Goal: Information Seeking & Learning: Learn about a topic

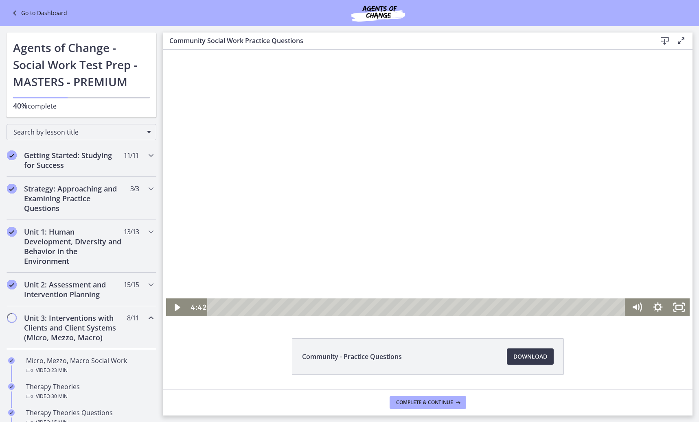
scroll to position [216, 0]
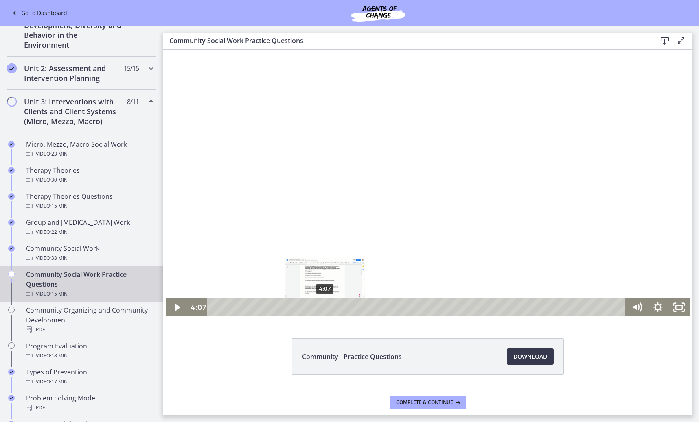
click at [321, 306] on div "4:07" at bounding box center [417, 308] width 405 height 18
drag, startPoint x: 443, startPoint y: 170, endPoint x: 420, endPoint y: 168, distance: 23.3
click at [434, 148] on div at bounding box center [427, 184] width 523 height 263
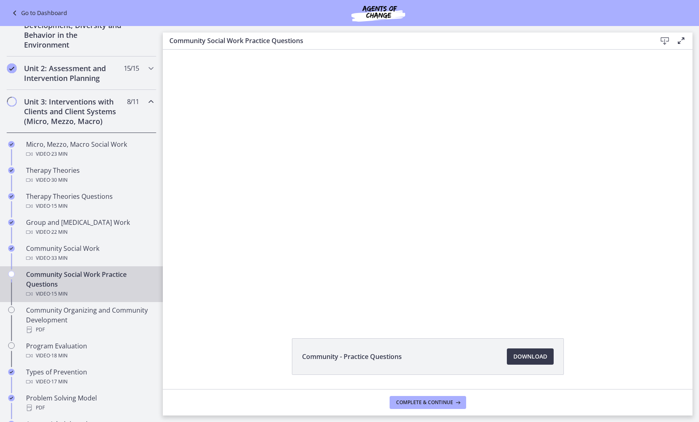
click at [478, 240] on div at bounding box center [427, 184] width 523 height 263
click at [446, 241] on div at bounding box center [427, 184] width 523 height 263
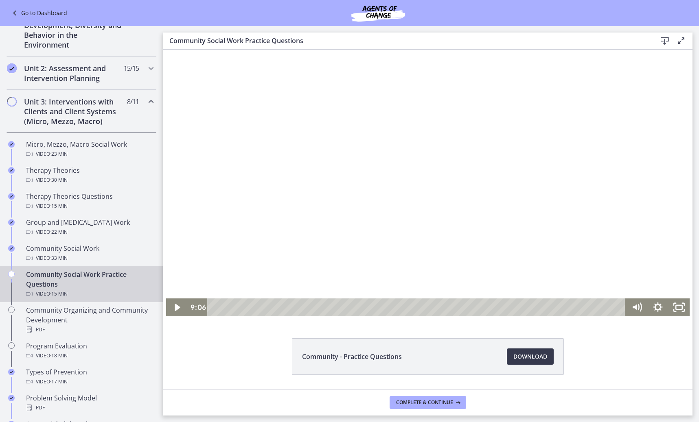
click at [488, 221] on div at bounding box center [427, 184] width 523 height 263
click at [430, 195] on div at bounding box center [427, 184] width 523 height 263
click at [446, 221] on div at bounding box center [427, 184] width 523 height 263
click at [457, 186] on div at bounding box center [427, 184] width 523 height 263
click at [430, 206] on div at bounding box center [427, 184] width 523 height 263
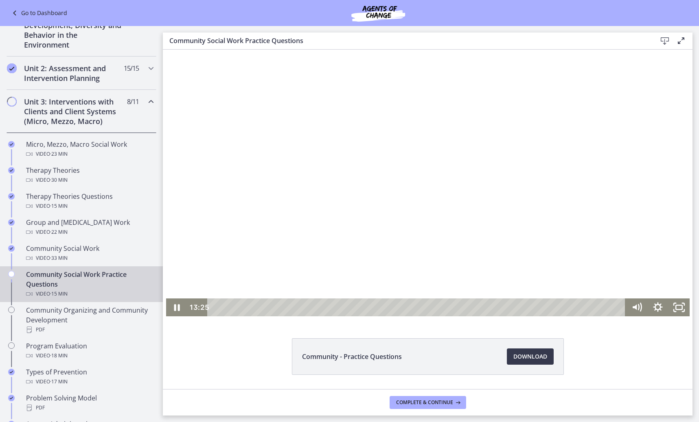
click at [219, 229] on div at bounding box center [427, 184] width 523 height 263
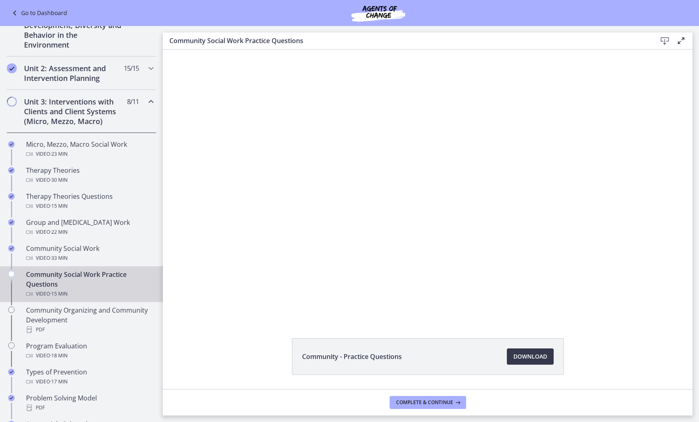
click at [166, 53] on button "Play Video: cbe5sb9t4o1cl02sigug.mp4" at bounding box center [166, 53] width 0 height 0
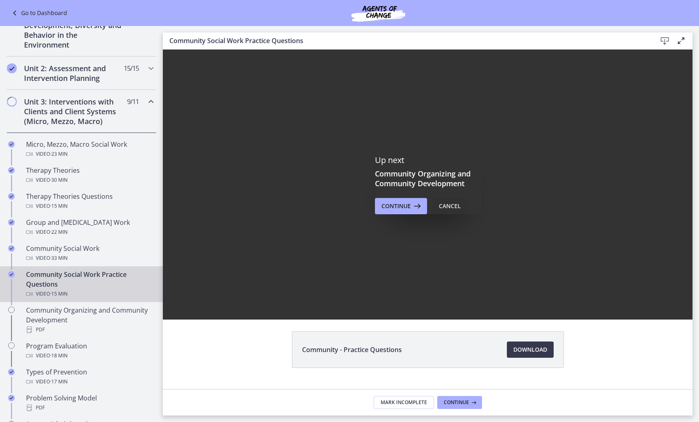
click at [447, 205] on div "Cancel" at bounding box center [450, 206] width 22 height 10
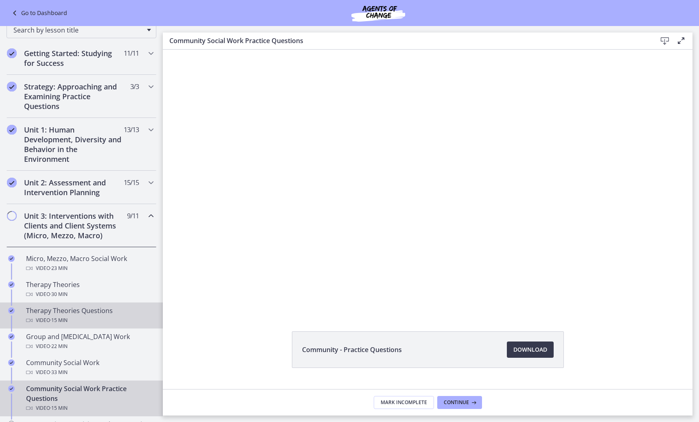
scroll to position [0, 0]
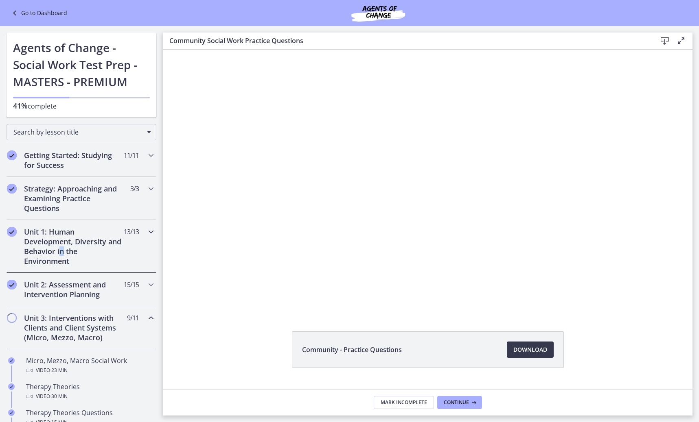
click at [79, 253] on h2 "Unit 1: Human Development, Diversity and Behavior in the Environment" at bounding box center [73, 246] width 99 height 39
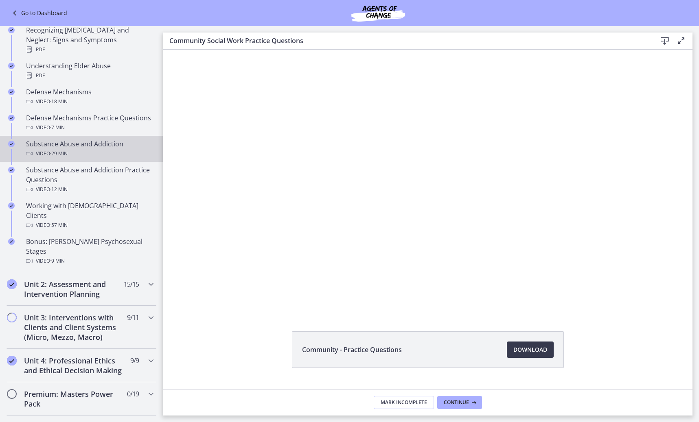
scroll to position [488, 0]
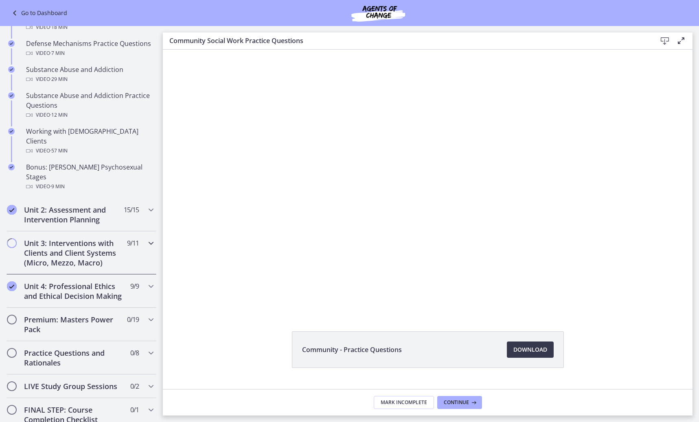
click at [75, 248] on div "Unit 3: Interventions with Clients and Client Systems (Micro, Mezzo, Macro) 9 /…" at bounding box center [82, 253] width 150 height 43
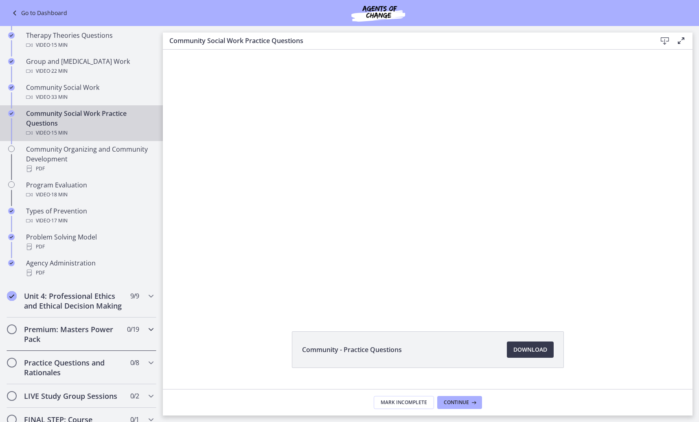
scroll to position [366, 0]
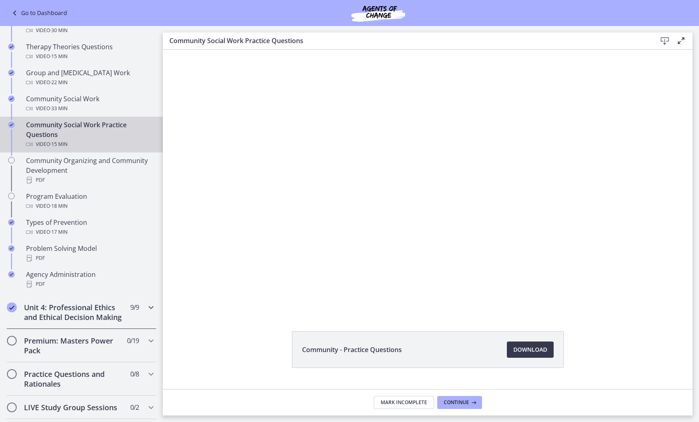
click at [85, 322] on h2 "Unit 4: Professional Ethics and Ethical Decision Making" at bounding box center [73, 313] width 99 height 20
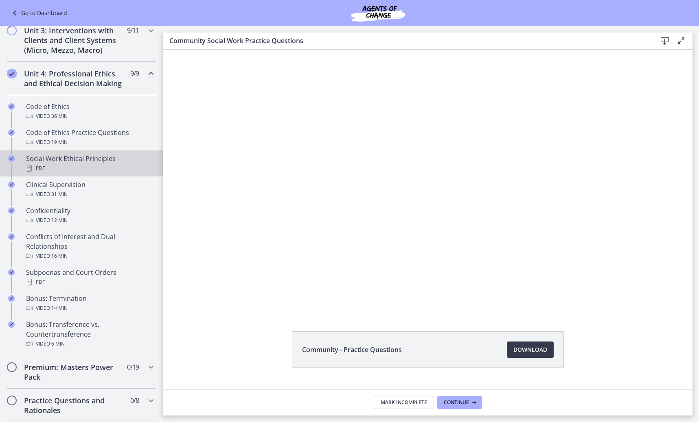
scroll to position [283, 0]
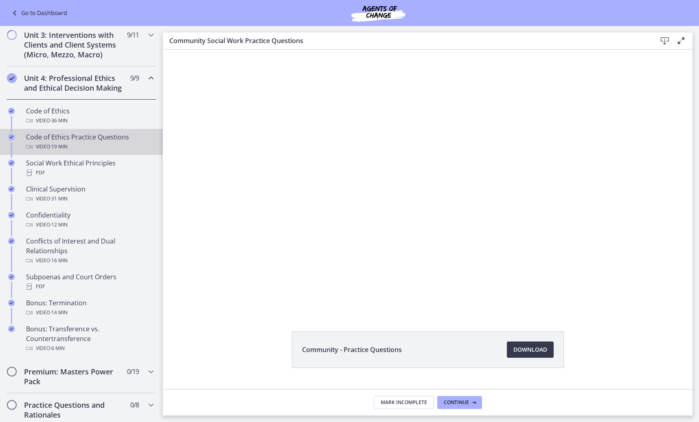
click at [86, 151] on div "Code of Ethics Practice Questions Video · 19 min" at bounding box center [89, 142] width 127 height 20
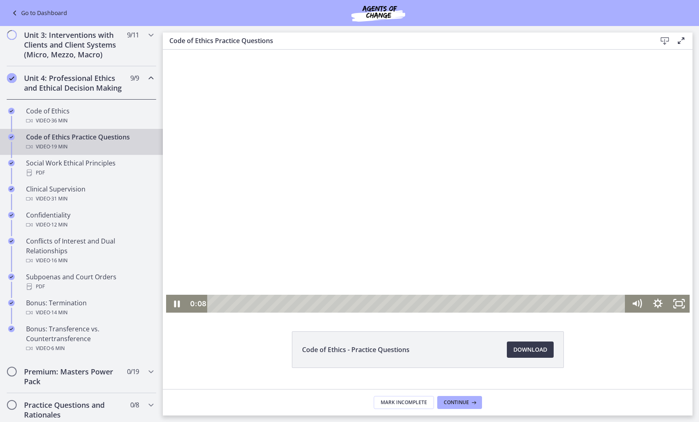
click at [439, 188] on div at bounding box center [427, 181] width 523 height 263
click at [399, 187] on div at bounding box center [427, 181] width 523 height 263
click at [360, 200] on div at bounding box center [427, 181] width 523 height 263
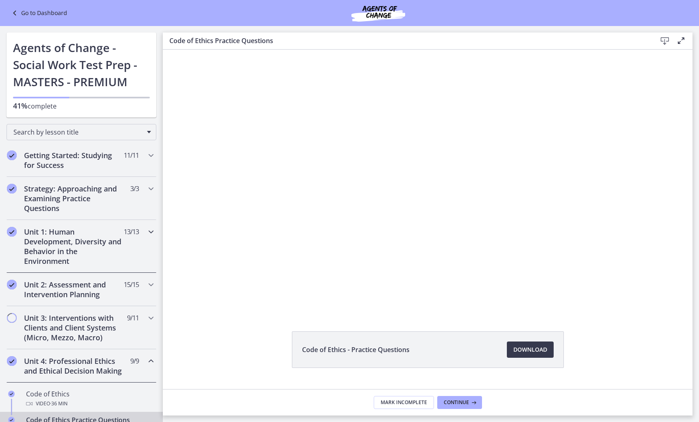
click at [86, 252] on h2 "Unit 1: Human Development, Diversity and Behavior in the Environment" at bounding box center [73, 246] width 99 height 39
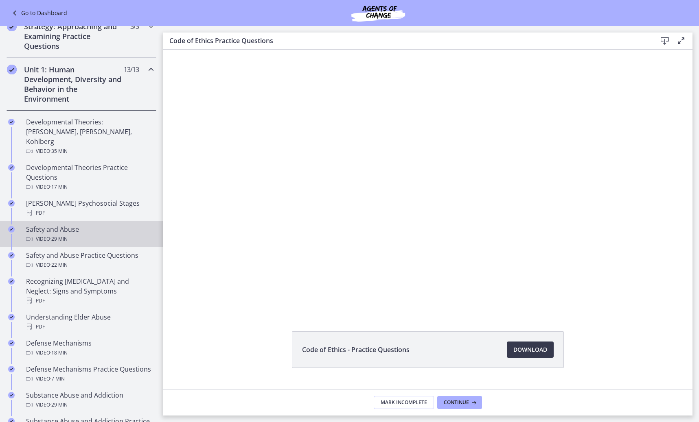
scroll to position [163, 0]
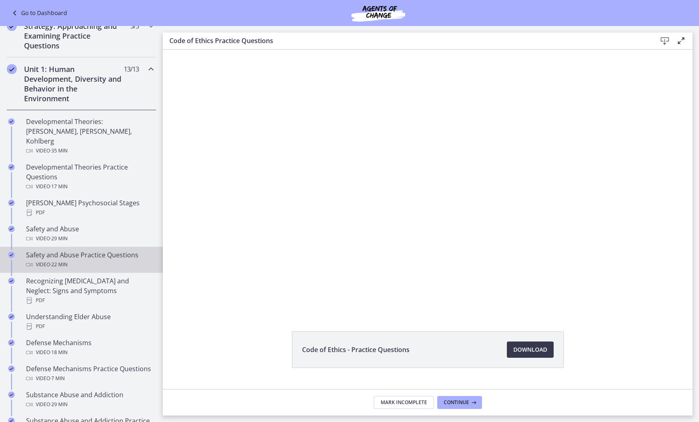
click at [87, 250] on div "Safety and Abuse Practice Questions Video · 22 min" at bounding box center [89, 260] width 127 height 20
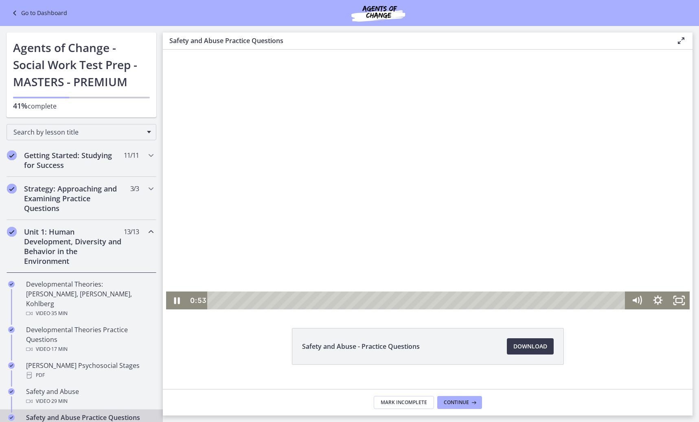
click at [350, 153] on div at bounding box center [427, 180] width 523 height 260
click at [360, 192] on div at bounding box center [427, 180] width 523 height 260
drag, startPoint x: 228, startPoint y: 299, endPoint x: 173, endPoint y: 299, distance: 54.9
click at [173, 299] on div "0:00 0:00" at bounding box center [427, 301] width 523 height 18
click at [655, 299] on icon "Show settings menu" at bounding box center [657, 301] width 21 height 18
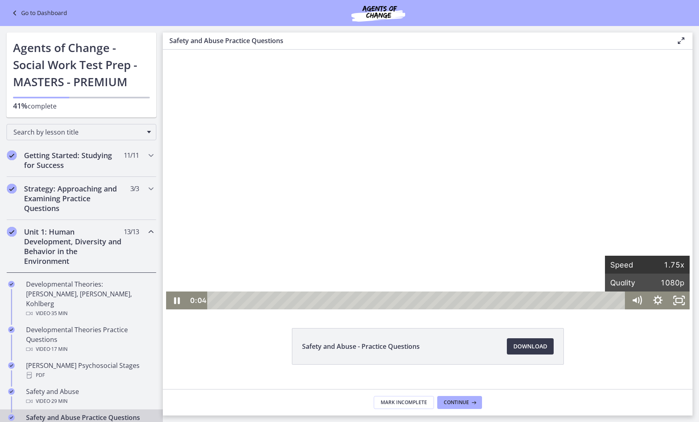
click at [666, 263] on span "1.75x" at bounding box center [665, 265] width 37 height 18
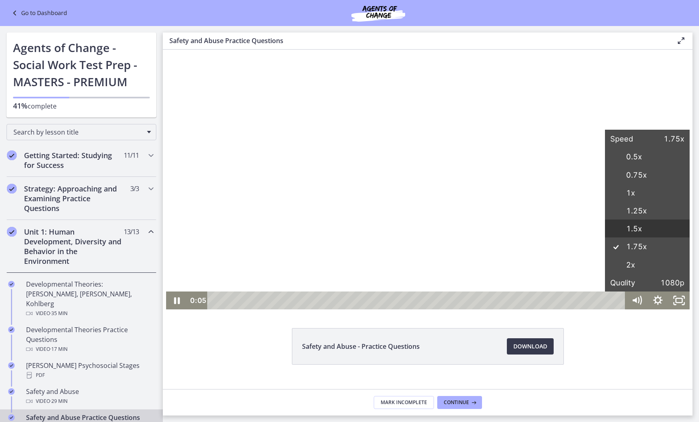
click at [639, 225] on label "1.5x" at bounding box center [647, 229] width 85 height 19
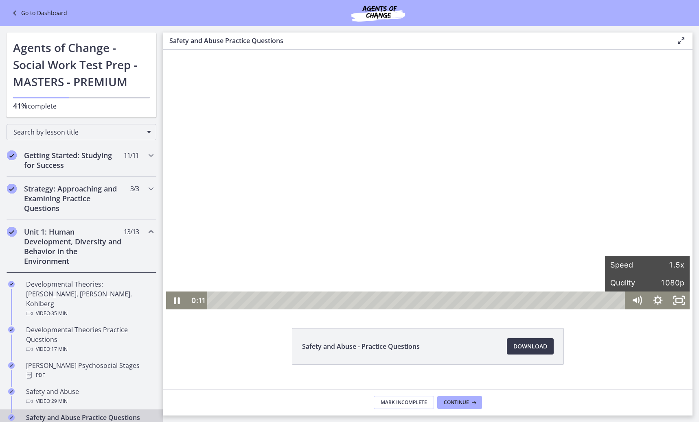
click at [320, 130] on div at bounding box center [427, 180] width 523 height 260
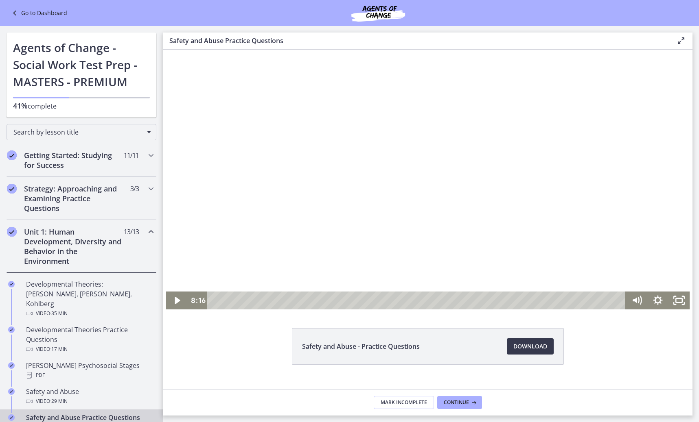
click at [339, 236] on div at bounding box center [427, 180] width 523 height 260
click at [396, 173] on div at bounding box center [427, 180] width 523 height 260
click at [392, 166] on div at bounding box center [427, 180] width 523 height 260
click at [310, 176] on div at bounding box center [427, 180] width 523 height 260
click at [444, 150] on div at bounding box center [427, 180] width 523 height 260
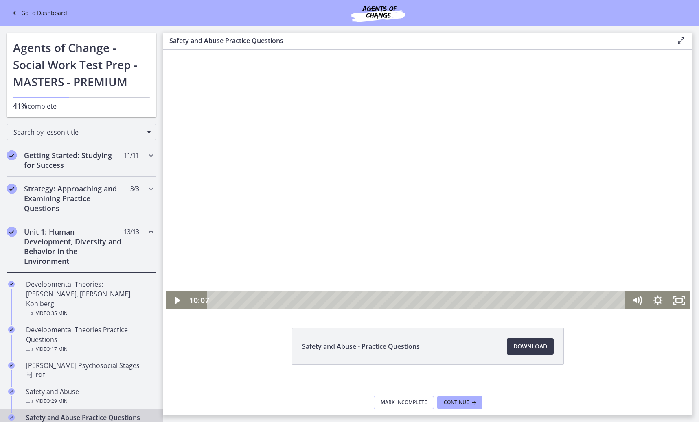
click at [404, 194] on div at bounding box center [427, 180] width 523 height 260
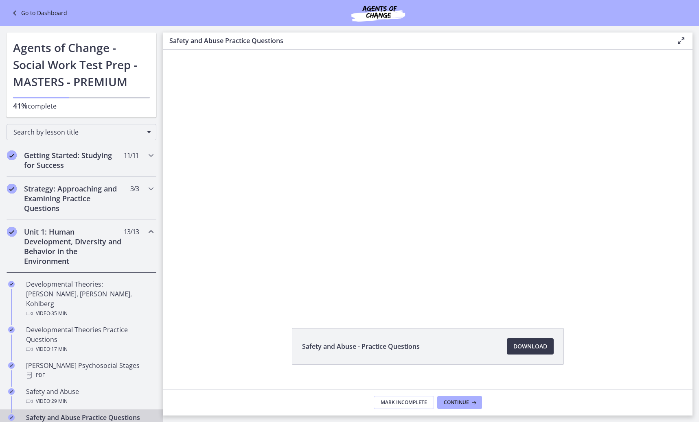
click at [166, 50] on button "Pause: ctrtam1d06jc72h4rbsg.mp4" at bounding box center [166, 50] width 0 height 0
